Goal: Transaction & Acquisition: Obtain resource

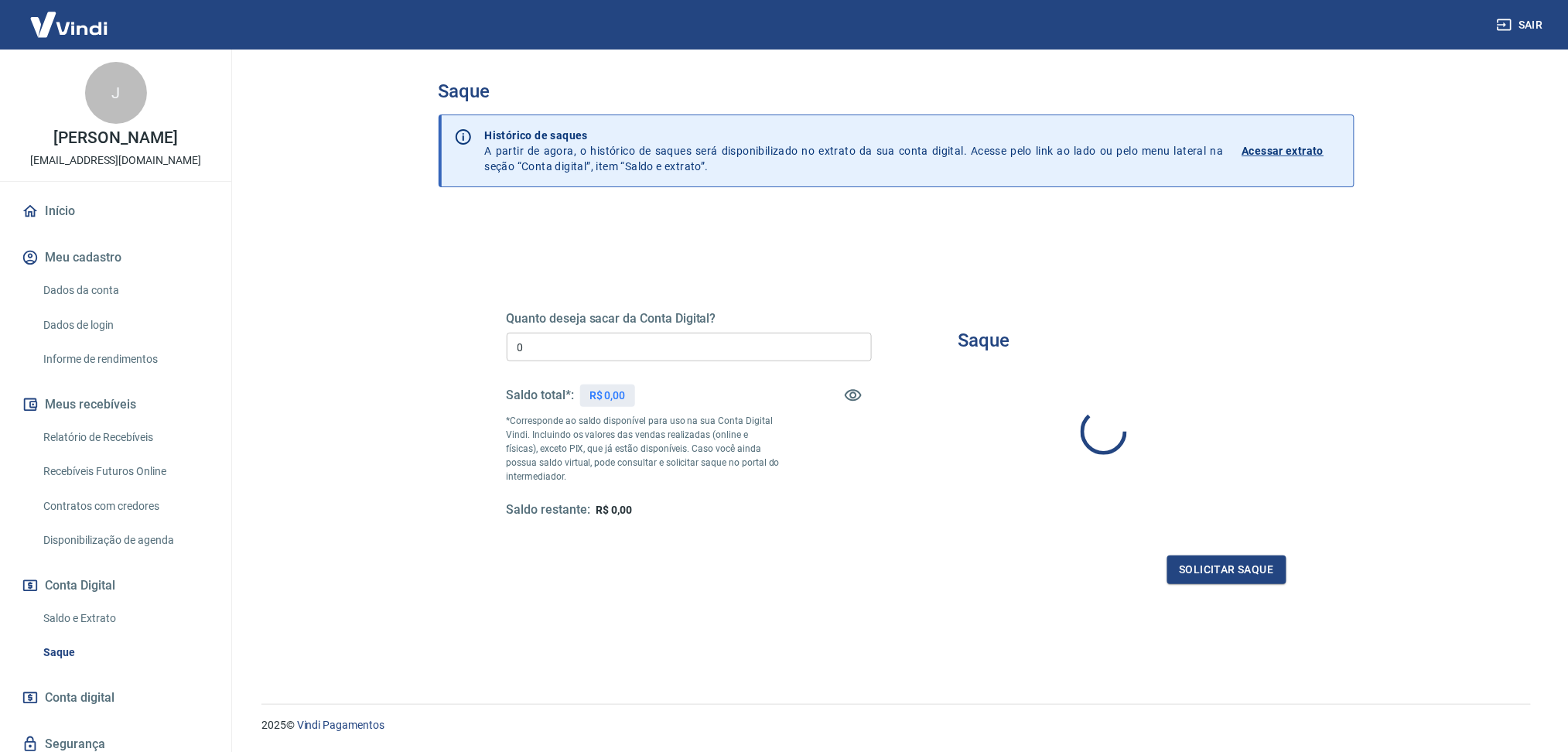
type input "R$ 0,00"
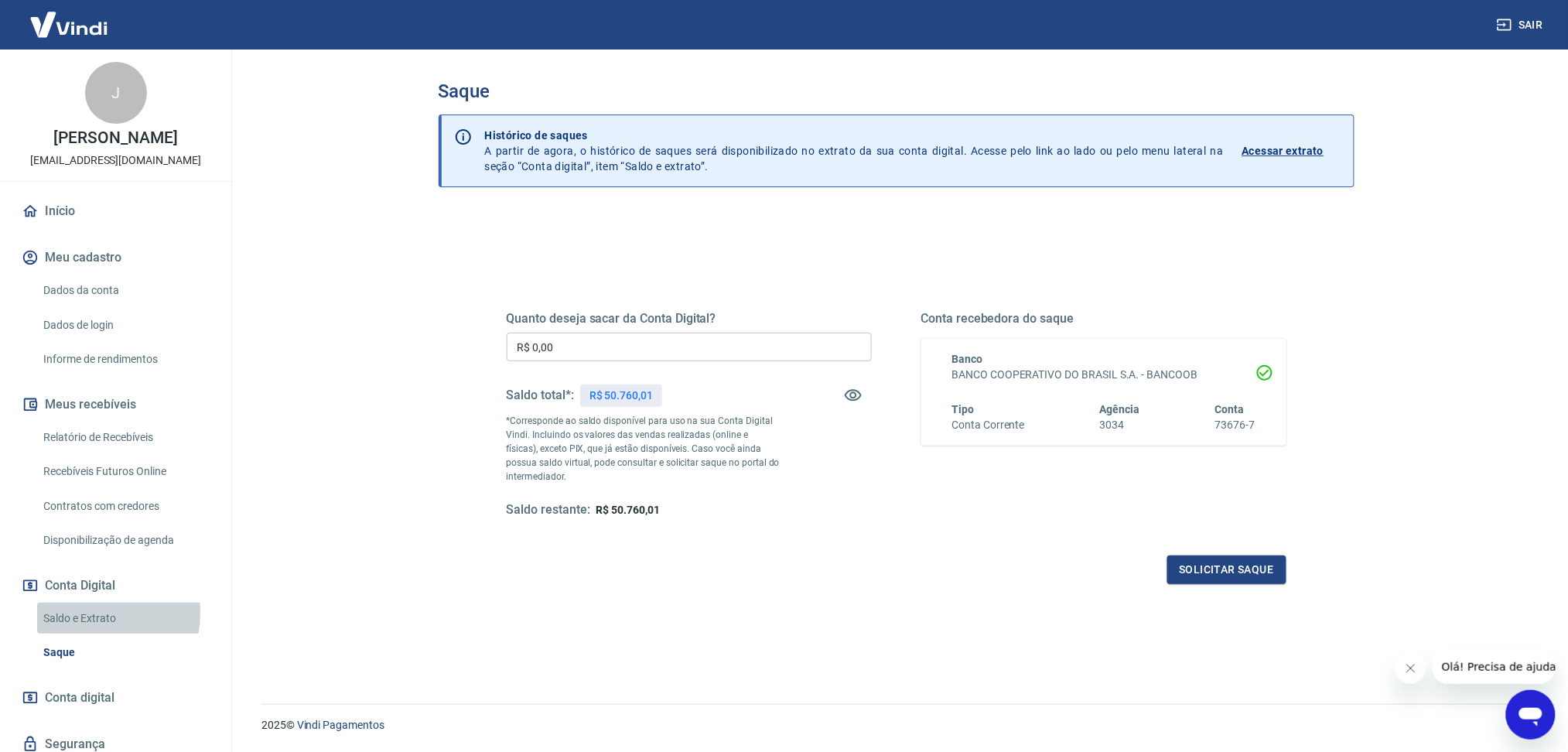
click at [83, 614] on link "Saldo e Extrato" at bounding box center [125, 618] width 176 height 31
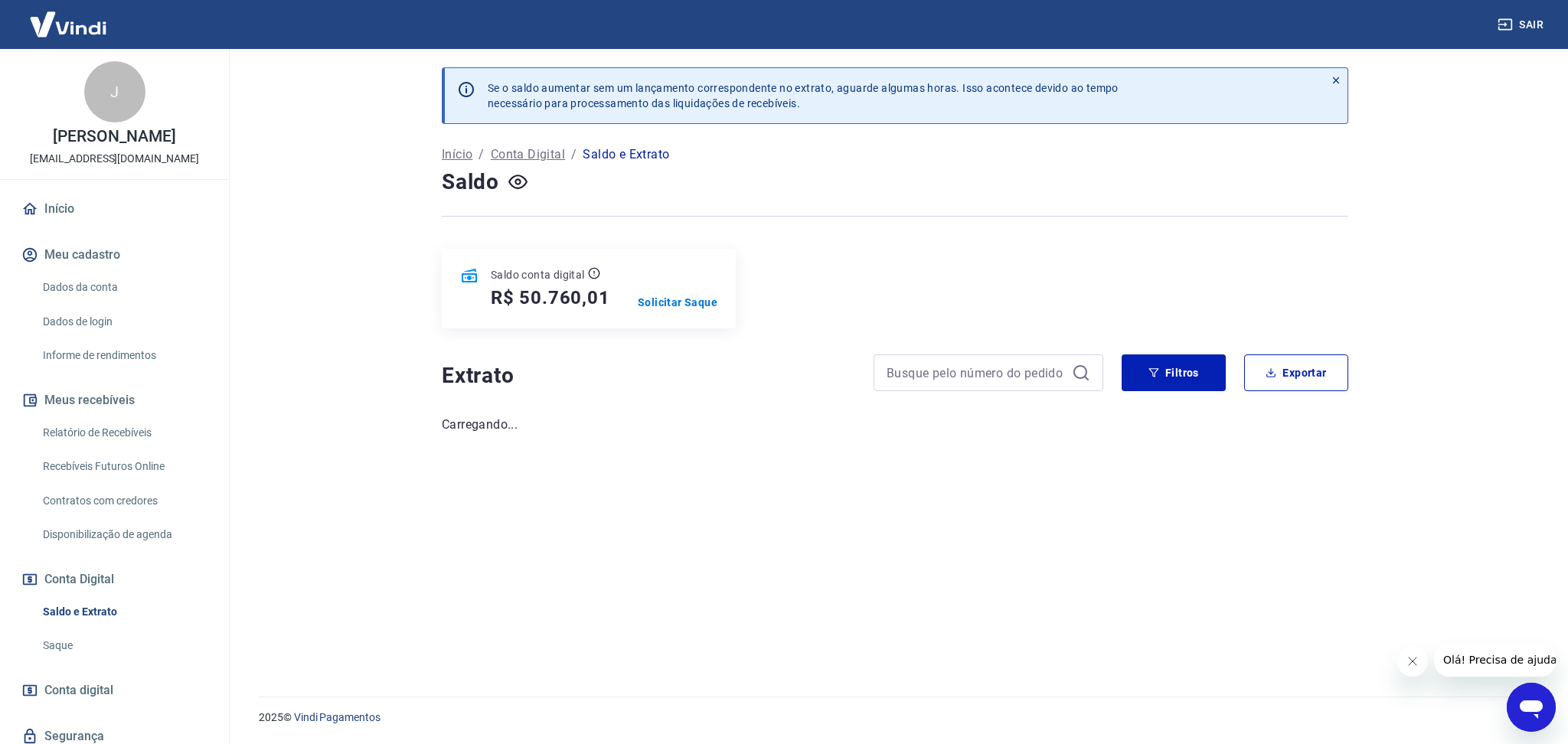
drag, startPoint x: 1413, startPoint y: 660, endPoint x: 2391, endPoint y: 680, distance: 978.2
click at [1412, 660] on icon "Fechar mensagem da empresa" at bounding box center [1412, 661] width 12 height 12
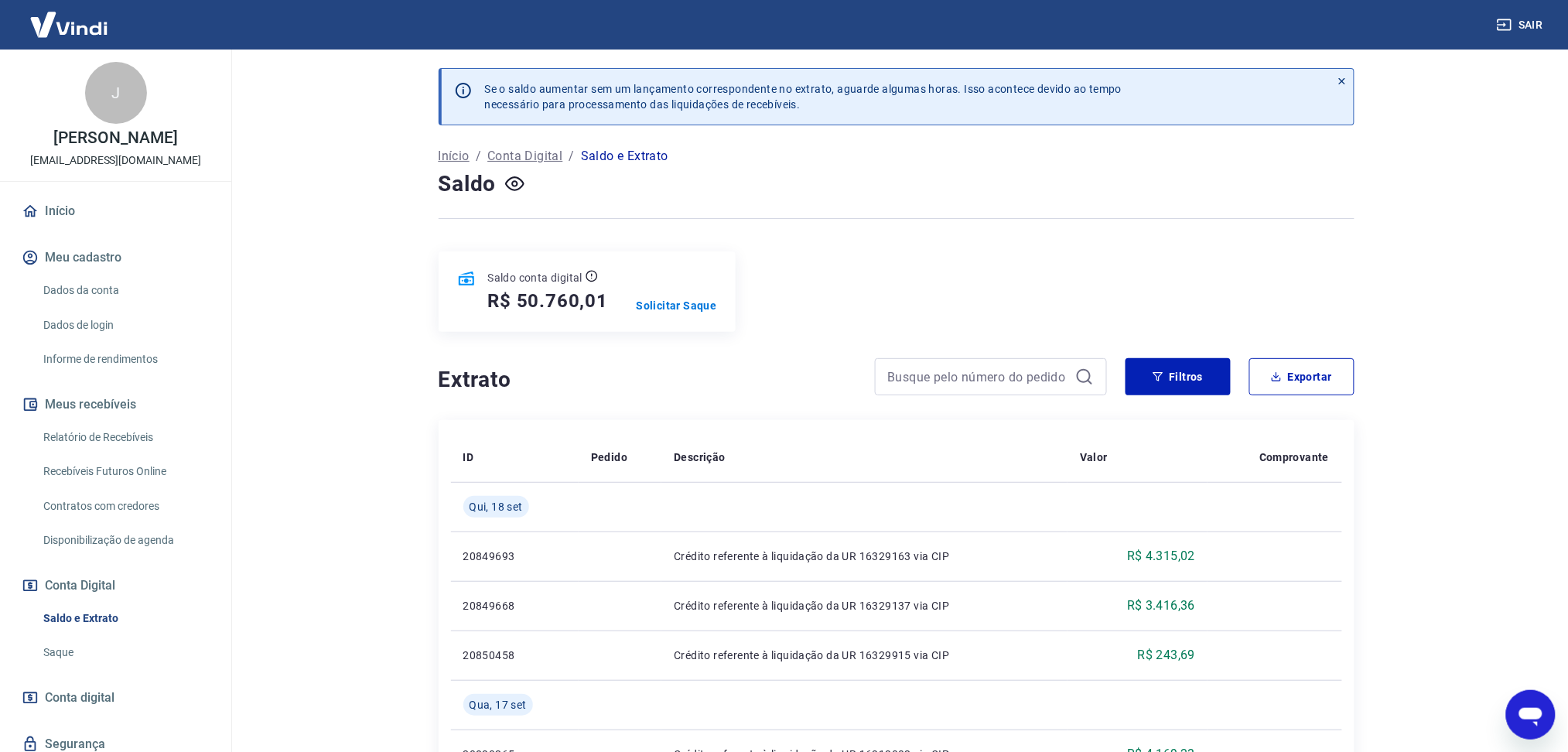
scroll to position [138, 0]
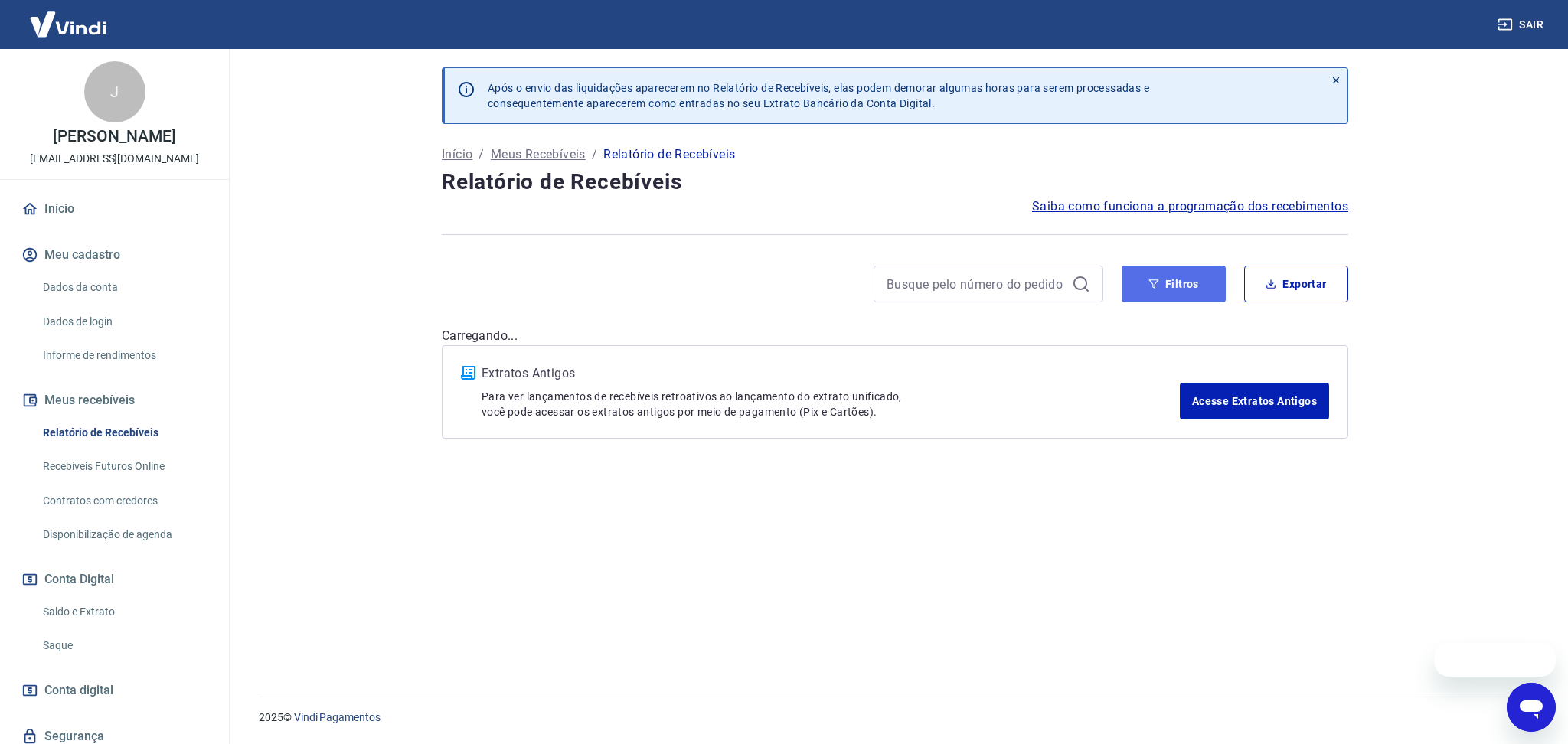
click at [1162, 287] on button "Filtros" at bounding box center [1173, 283] width 104 height 36
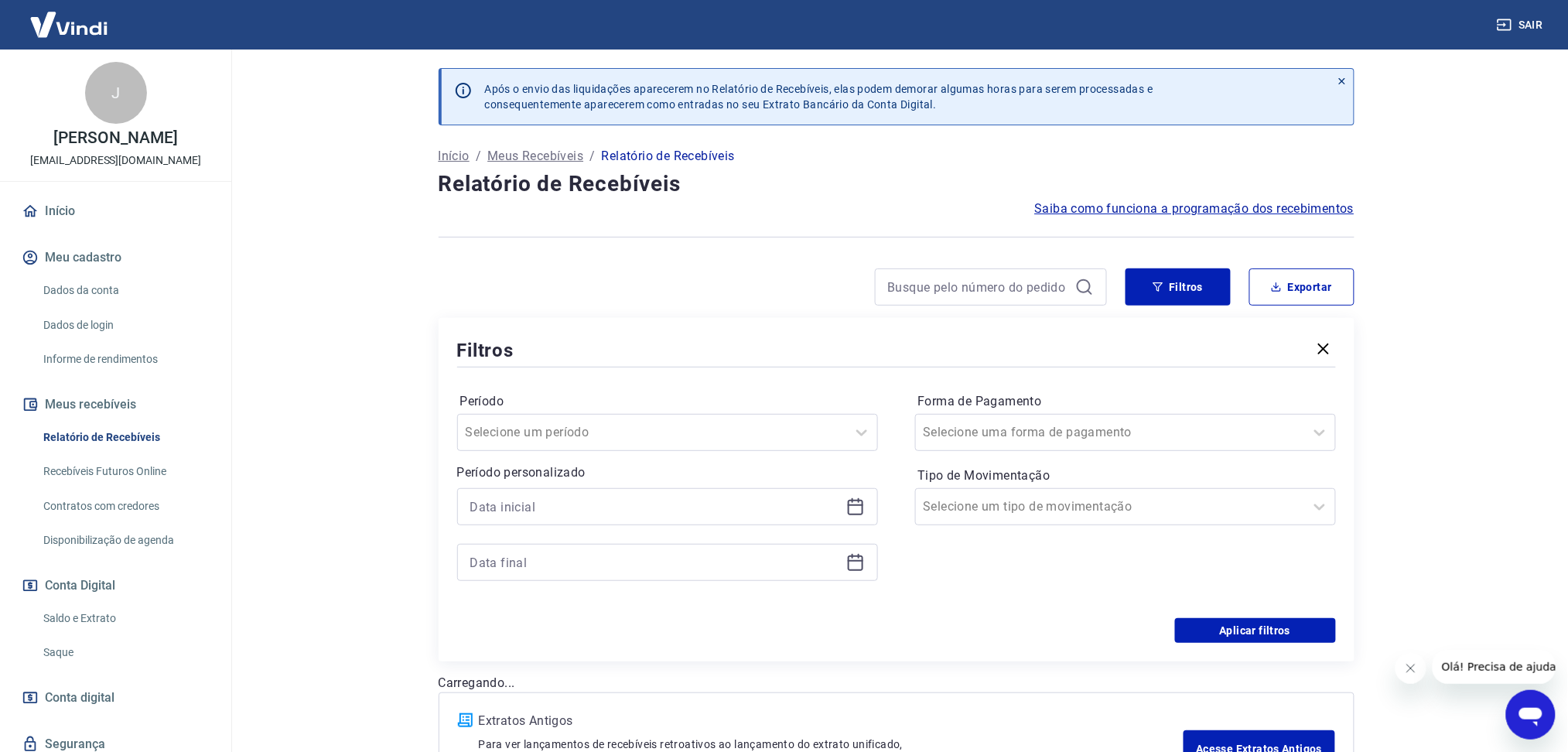
click at [848, 503] on icon at bounding box center [855, 507] width 15 height 15
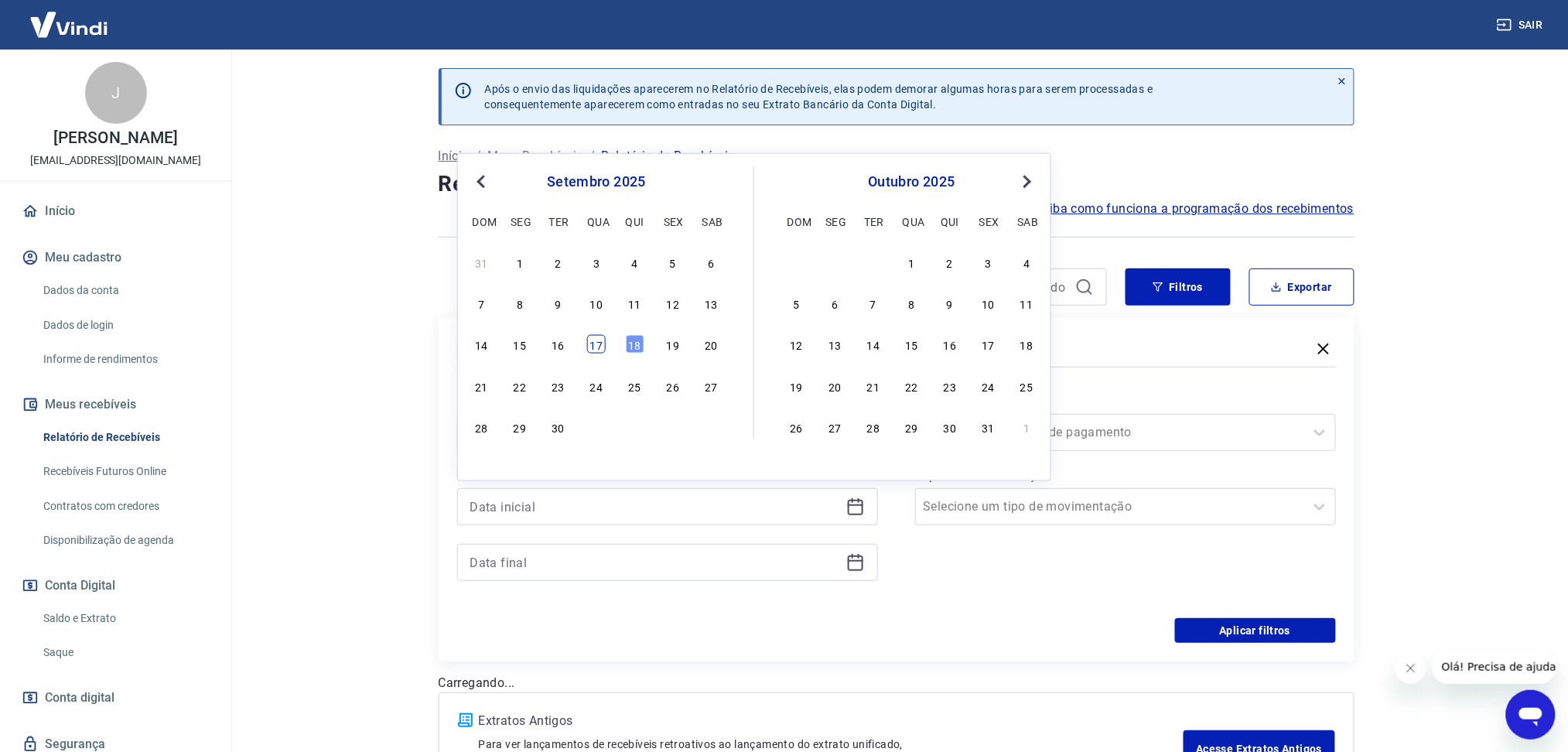
click at [600, 345] on div "17" at bounding box center [597, 344] width 19 height 19
type input "[DATE]"
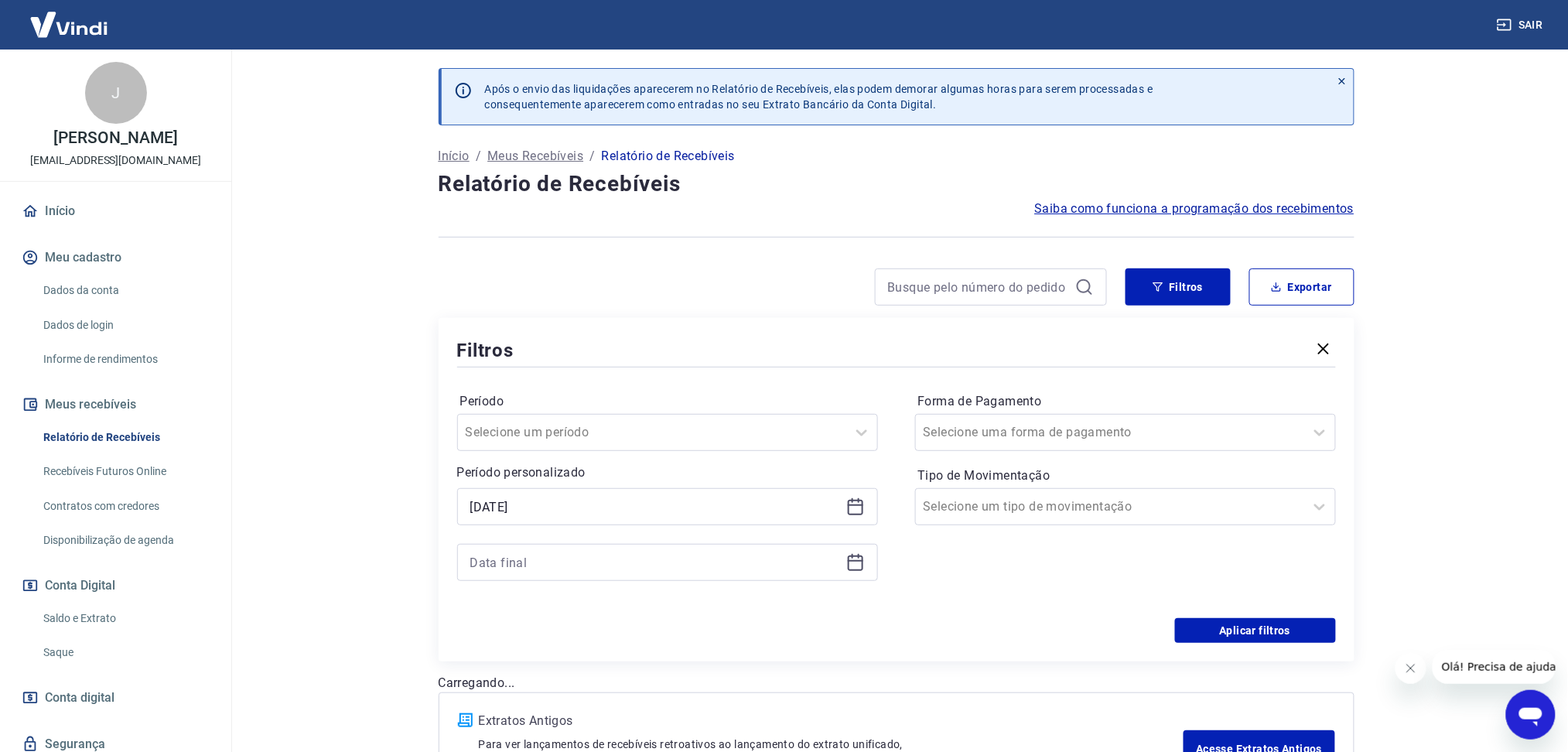
click at [846, 559] on icon at bounding box center [855, 563] width 19 height 19
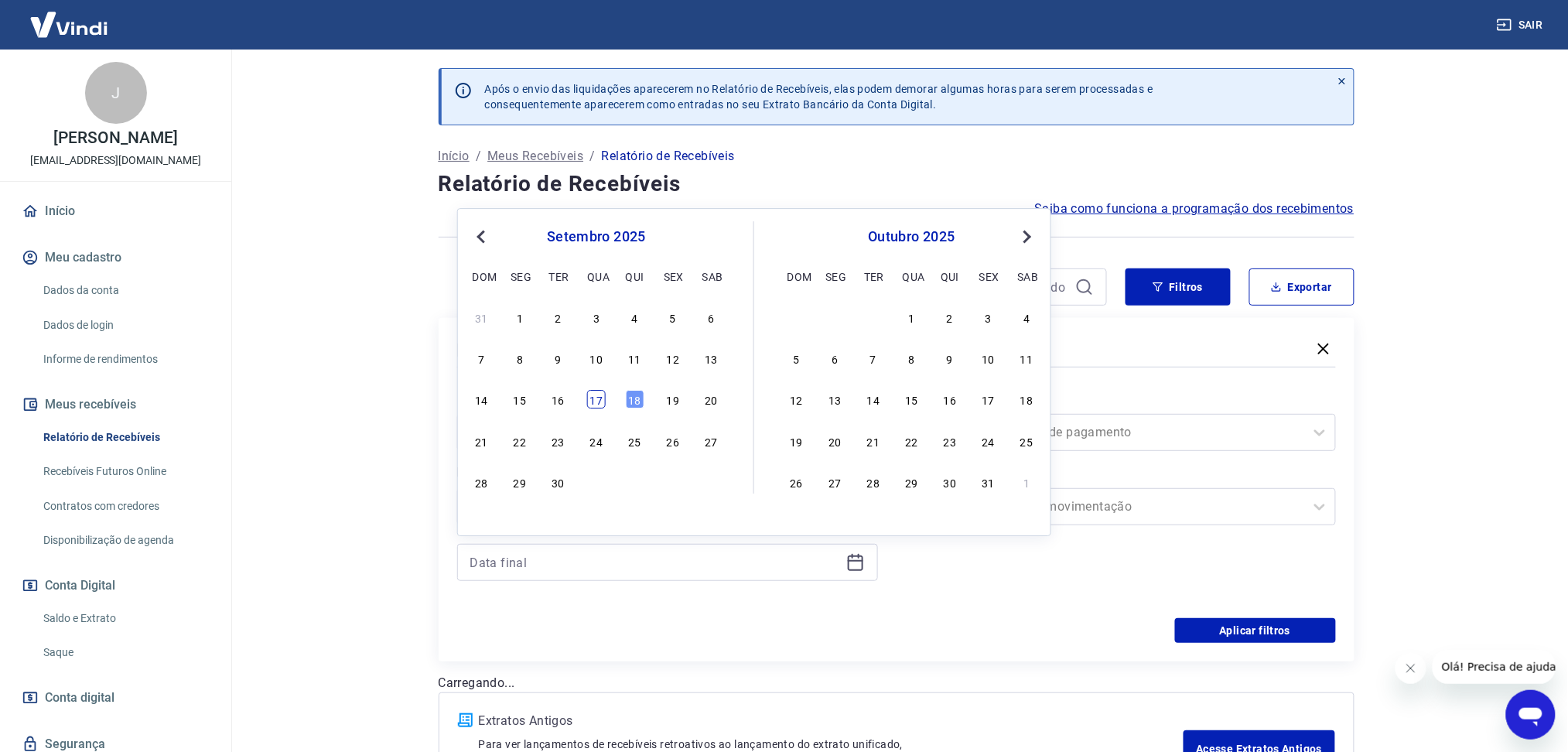
click at [599, 402] on div "17" at bounding box center [597, 400] width 19 height 19
type input "[DATE]"
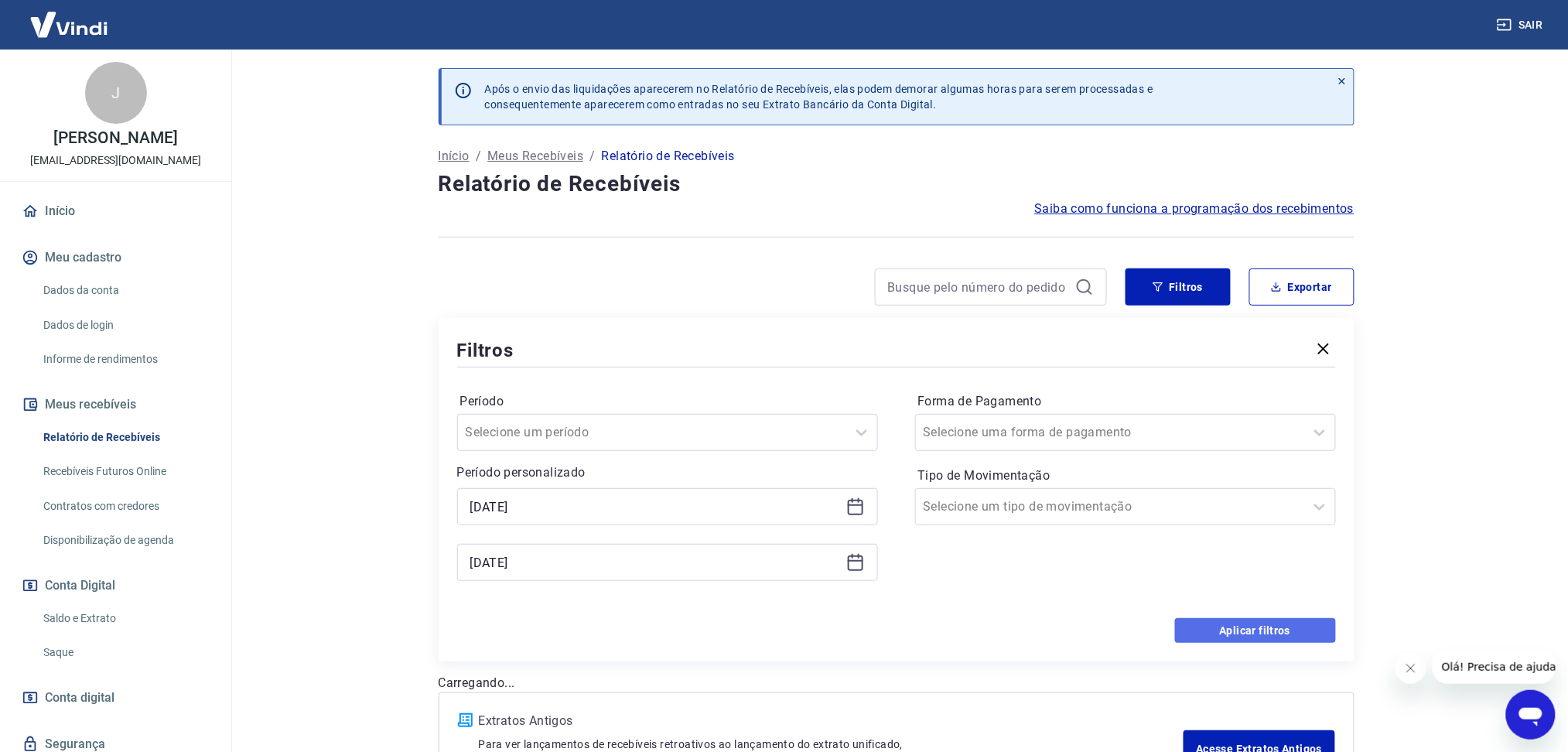
click at [1226, 635] on button "Aplicar filtros" at bounding box center [1255, 631] width 161 height 25
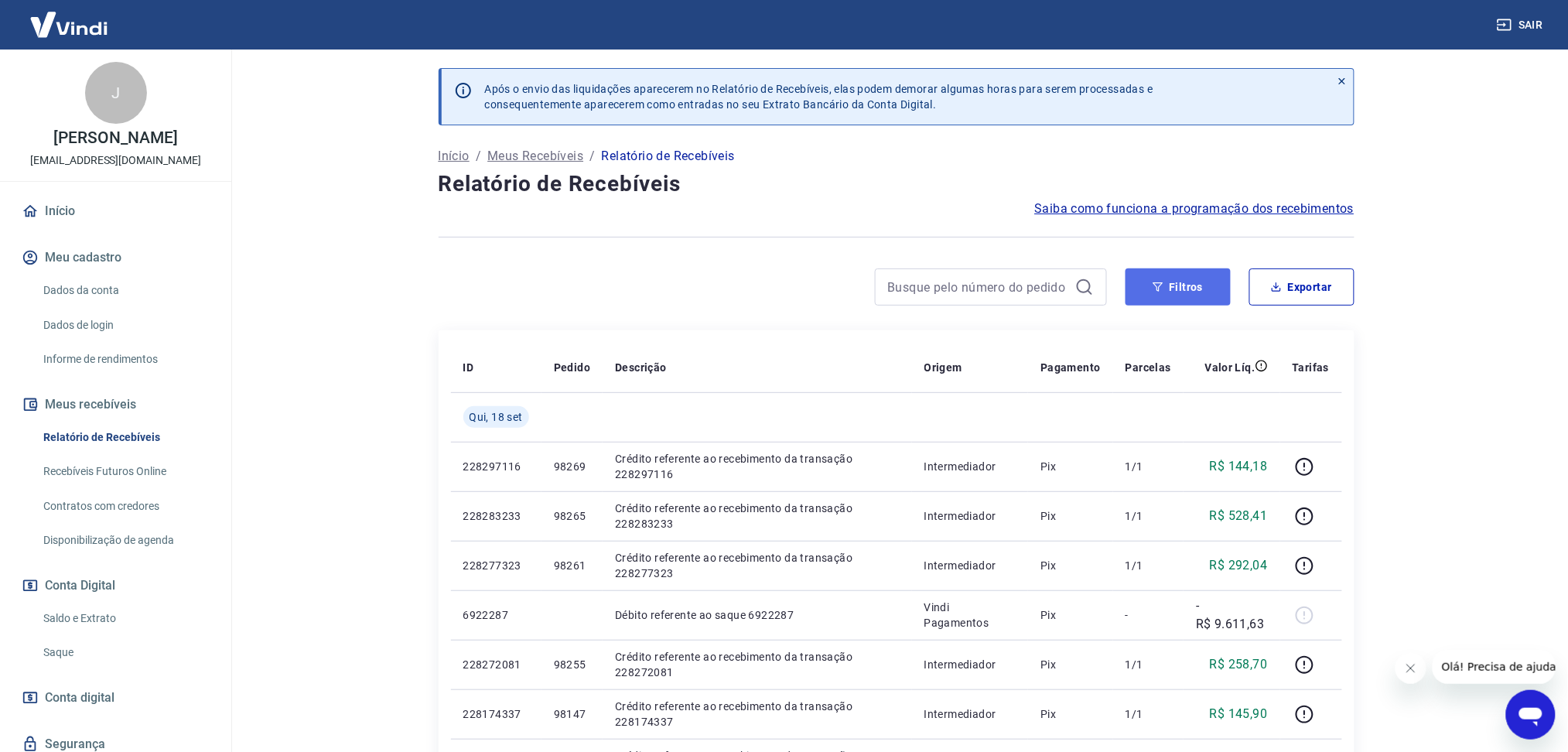
click at [1138, 300] on button "Filtros" at bounding box center [1178, 286] width 105 height 37
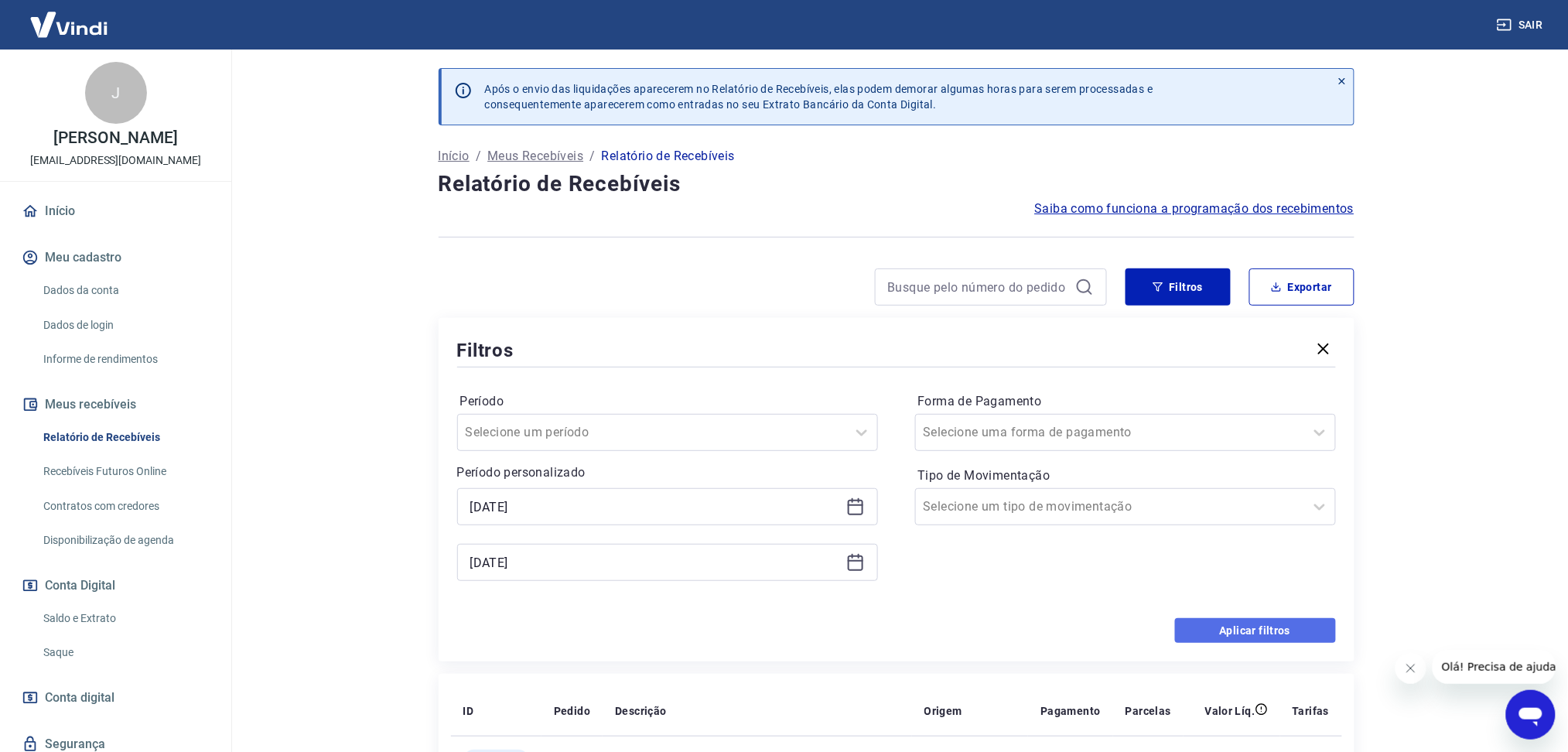
click at [1226, 630] on button "Aplicar filtros" at bounding box center [1255, 631] width 161 height 25
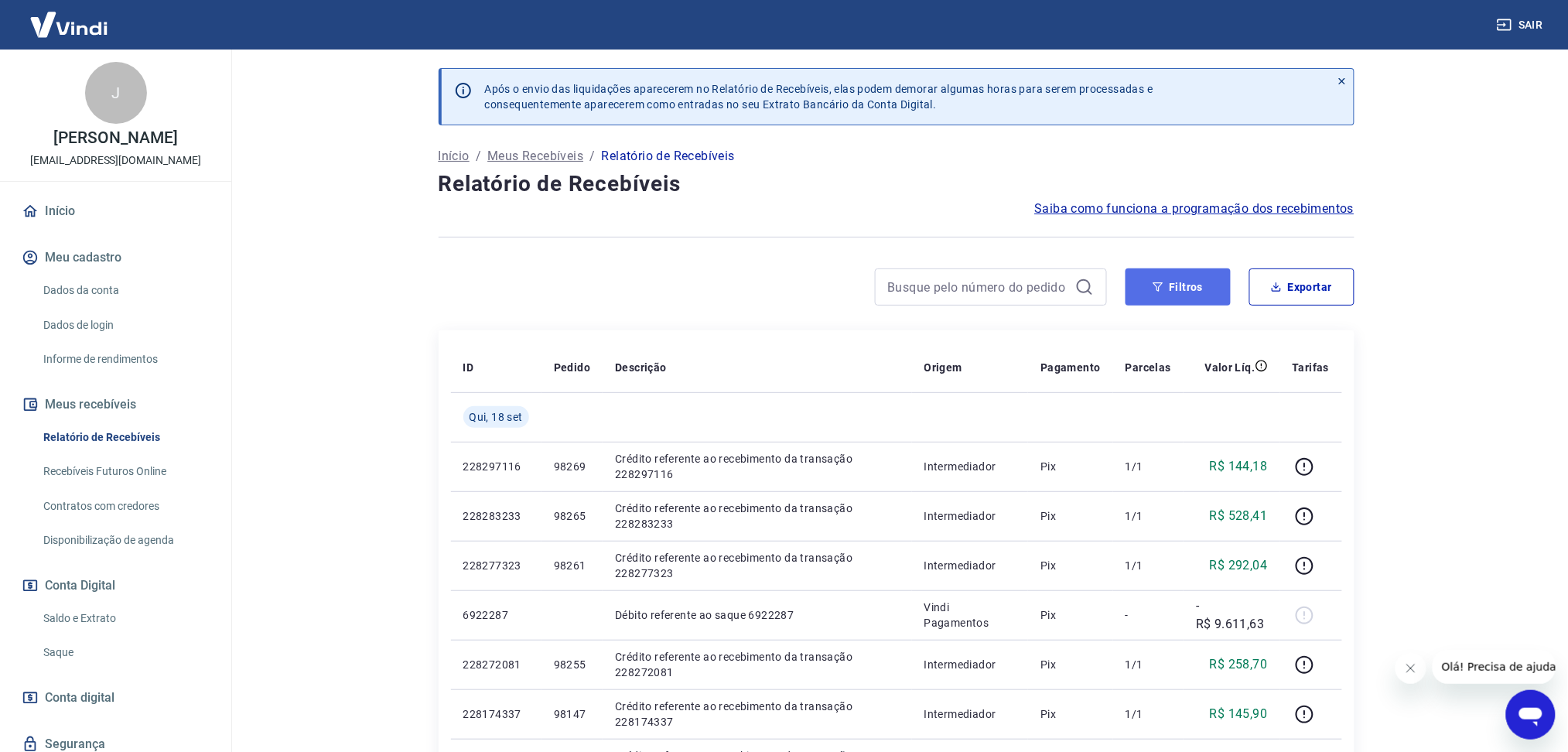
click at [1172, 295] on button "Filtros" at bounding box center [1178, 286] width 105 height 37
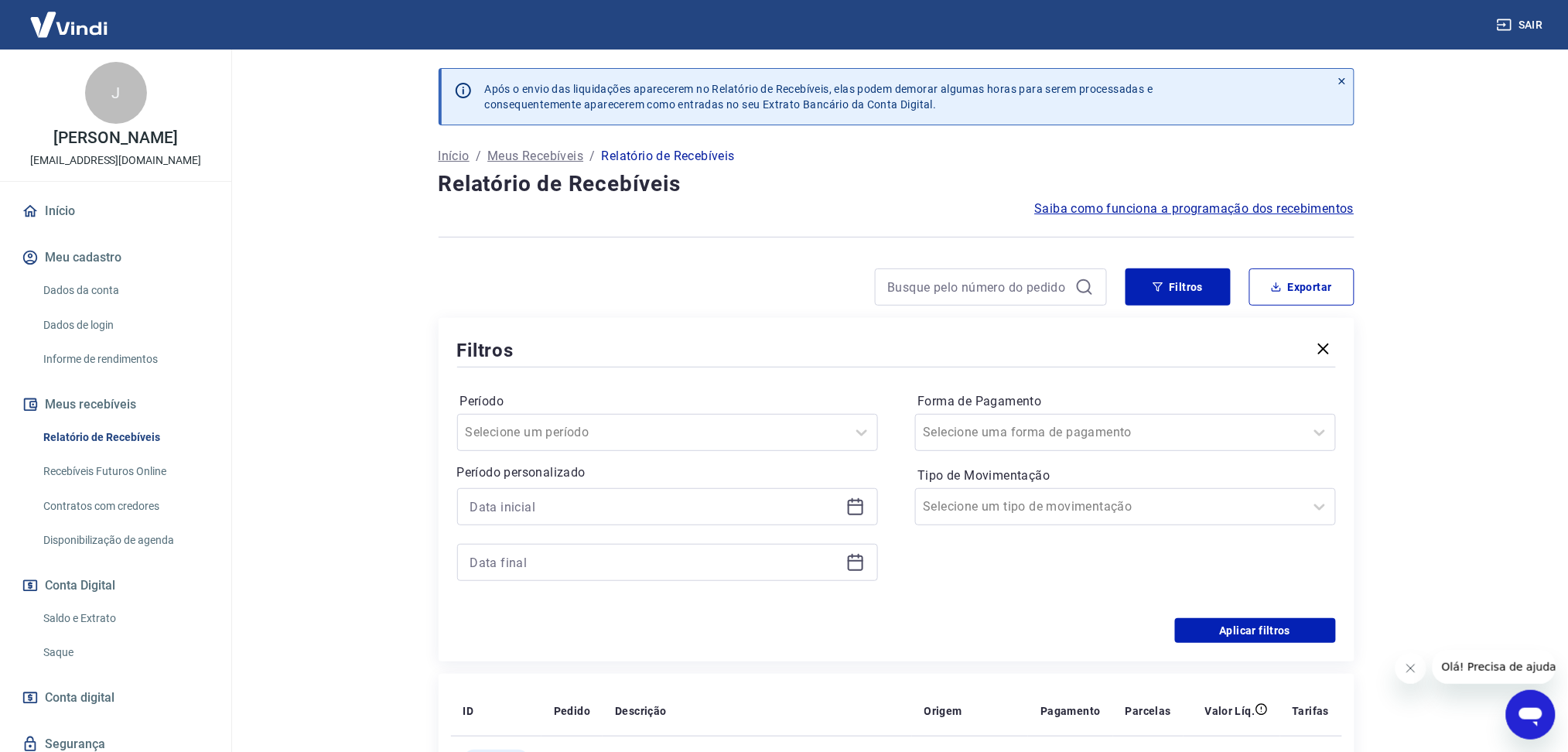
click at [852, 506] on icon at bounding box center [855, 505] width 15 height 2
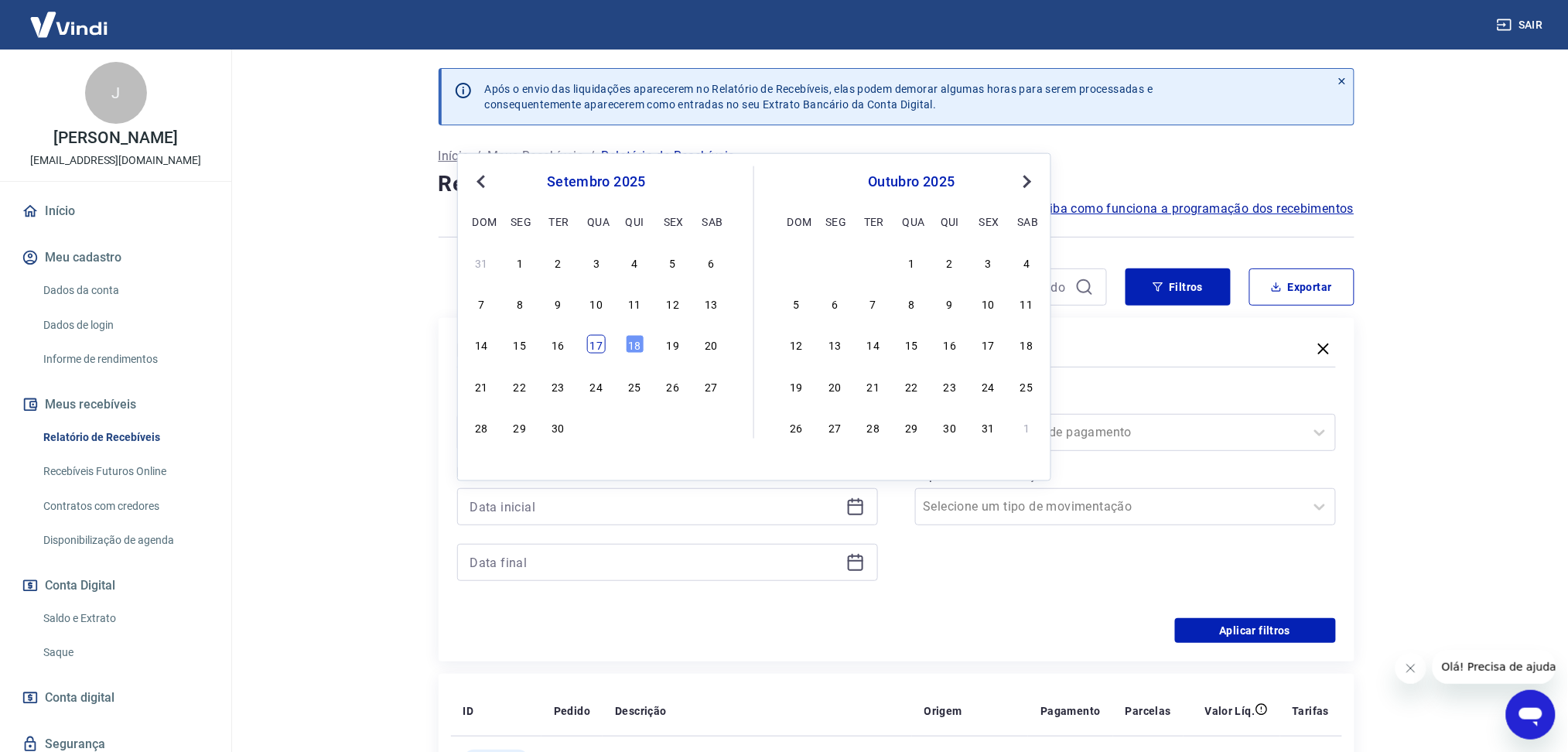
click at [599, 347] on div "17" at bounding box center [597, 344] width 19 height 19
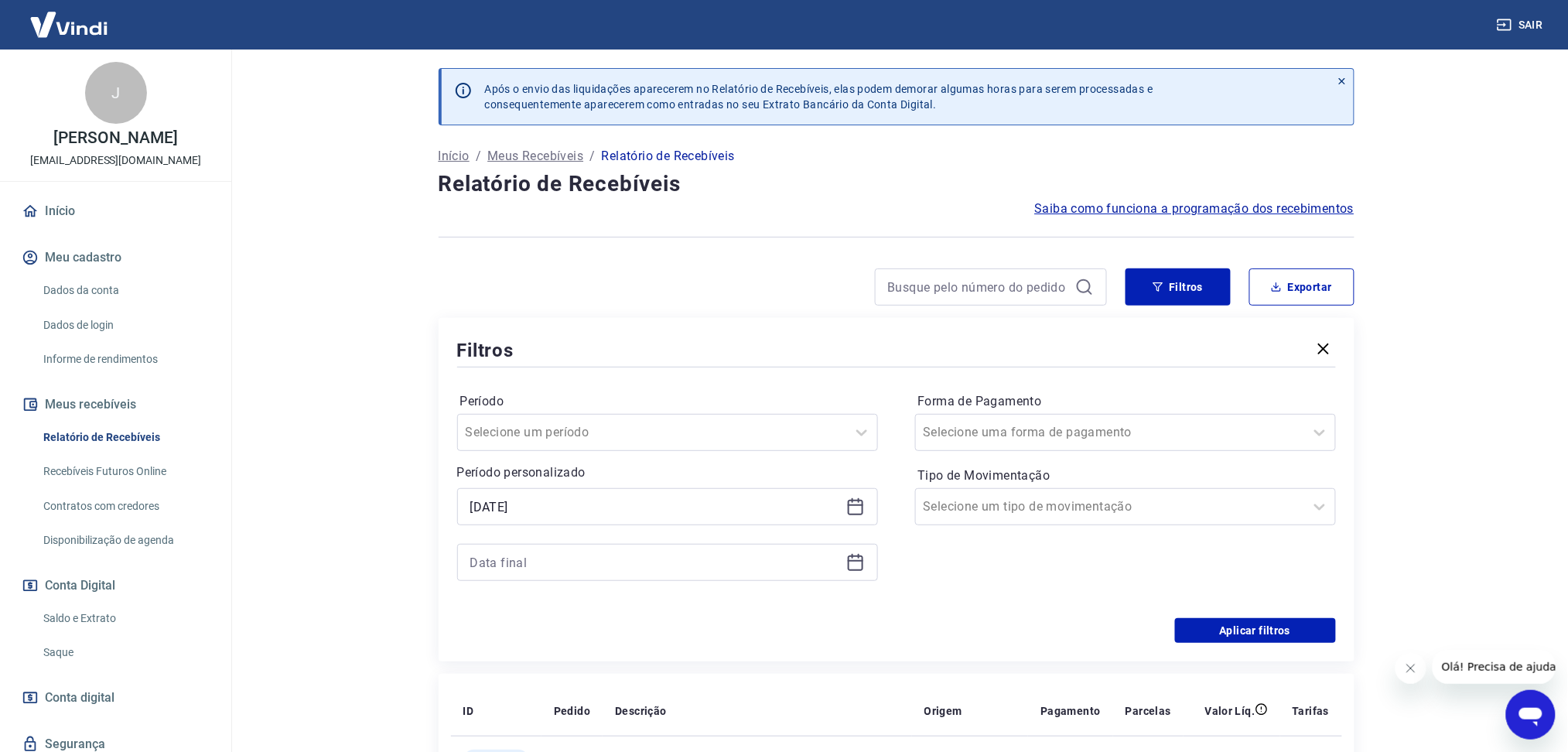
type input "[DATE]"
click at [859, 564] on icon at bounding box center [855, 563] width 19 height 19
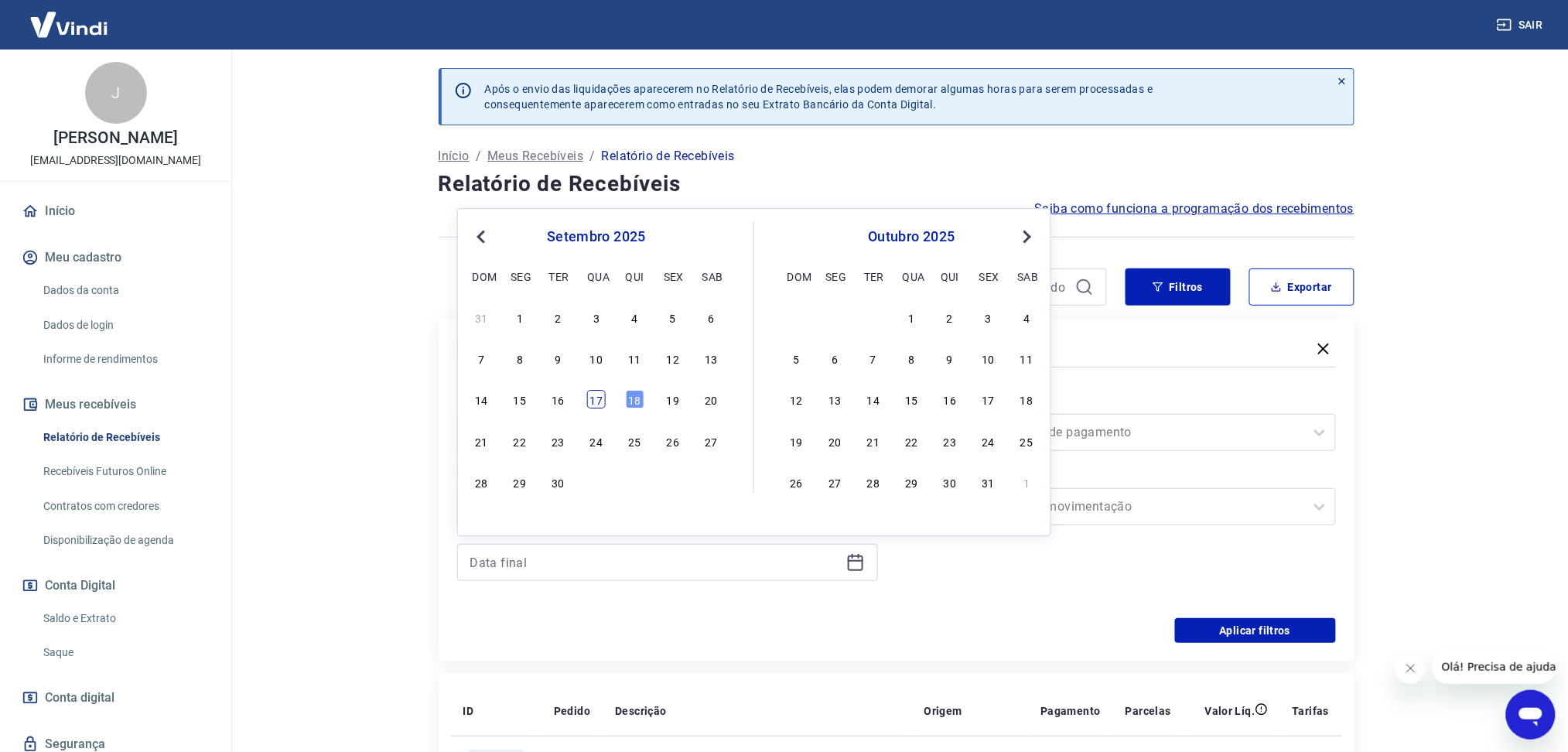
click at [599, 406] on div "17" at bounding box center [597, 400] width 19 height 19
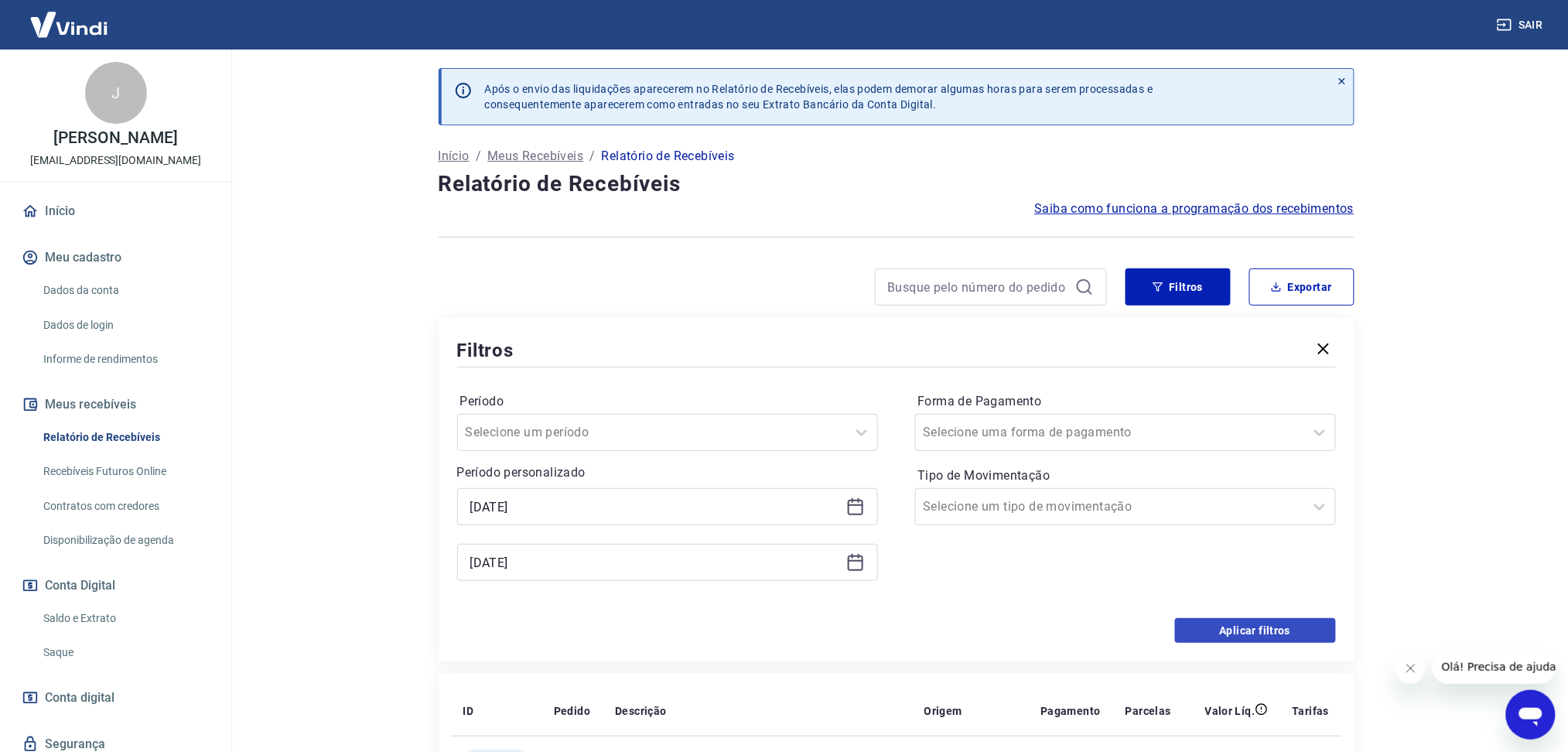
type input "[DATE]"
click at [1195, 629] on button "Aplicar filtros" at bounding box center [1255, 631] width 161 height 25
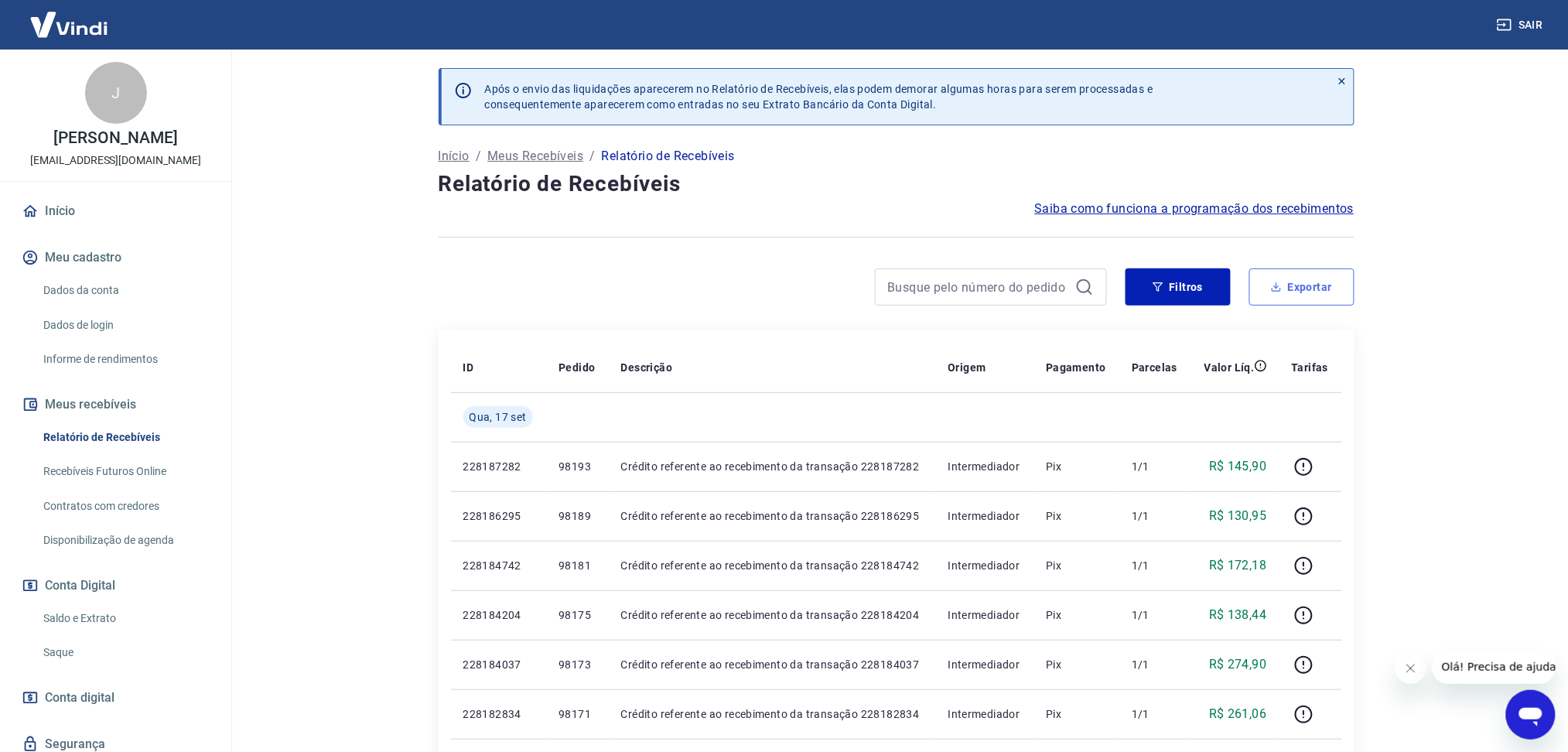
click at [1264, 294] on button "Exportar" at bounding box center [1302, 286] width 105 height 37
type input "[DATE]"
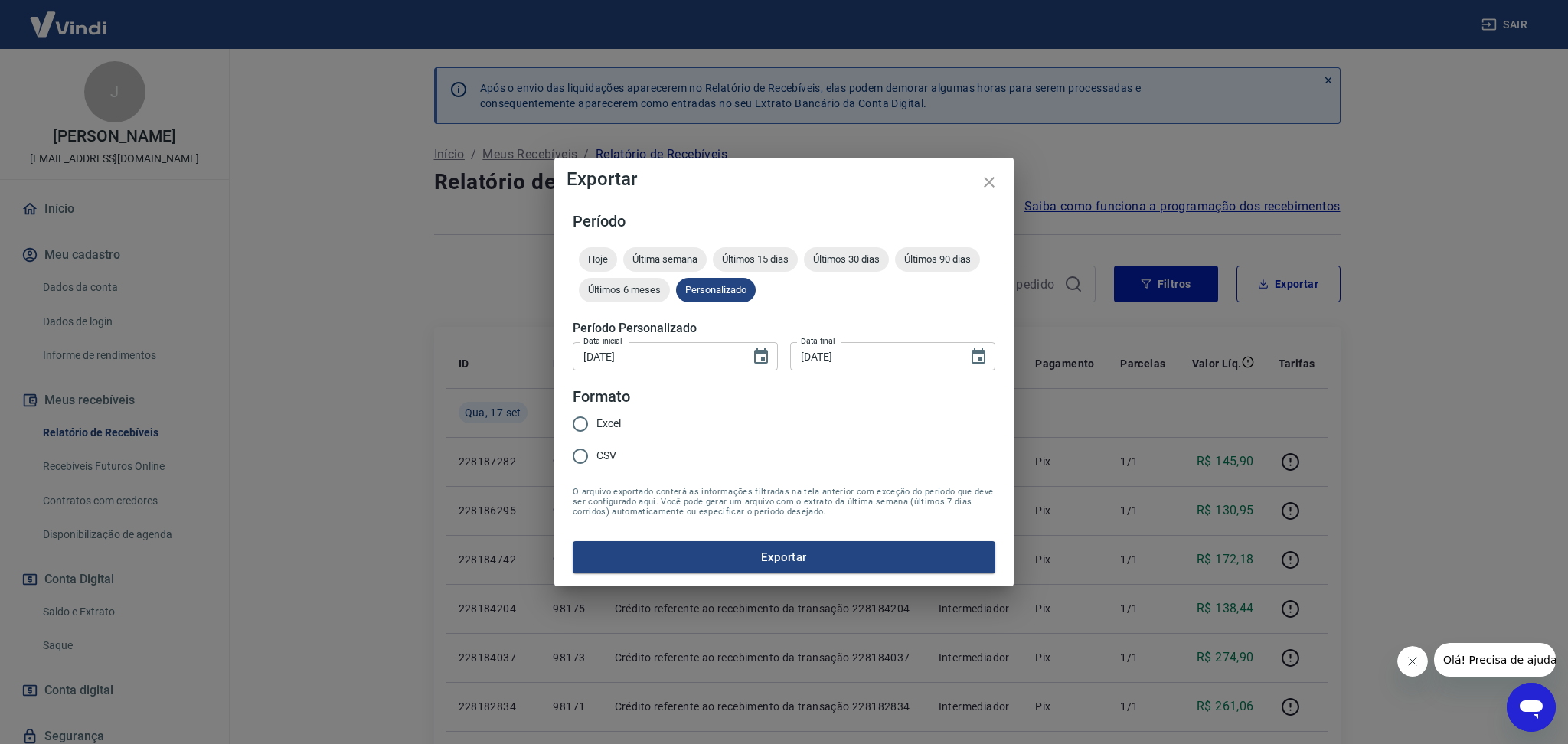
click at [600, 423] on span "Excel" at bounding box center [609, 423] width 25 height 16
click at [597, 423] on input "Excel" at bounding box center [581, 424] width 32 height 32
radio input "true"
click at [682, 562] on button "Exportar" at bounding box center [784, 558] width 423 height 32
